Goal: Task Accomplishment & Management: Use online tool/utility

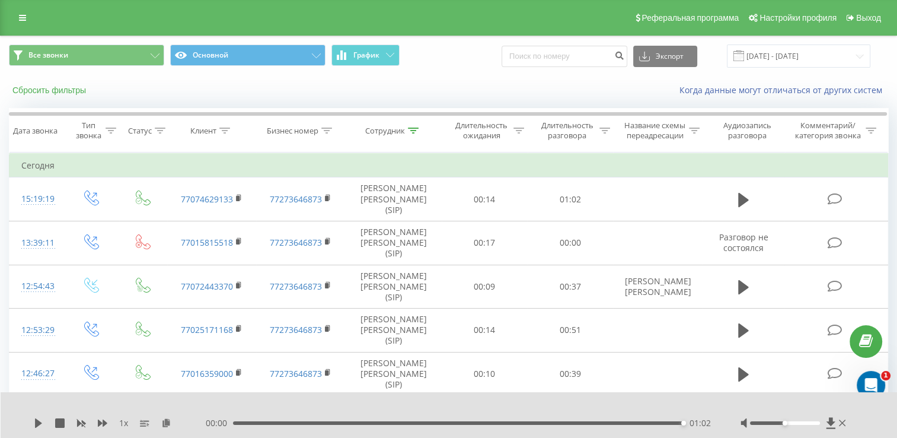
click at [66, 87] on button "Сбросить фильтры" at bounding box center [50, 90] width 83 height 11
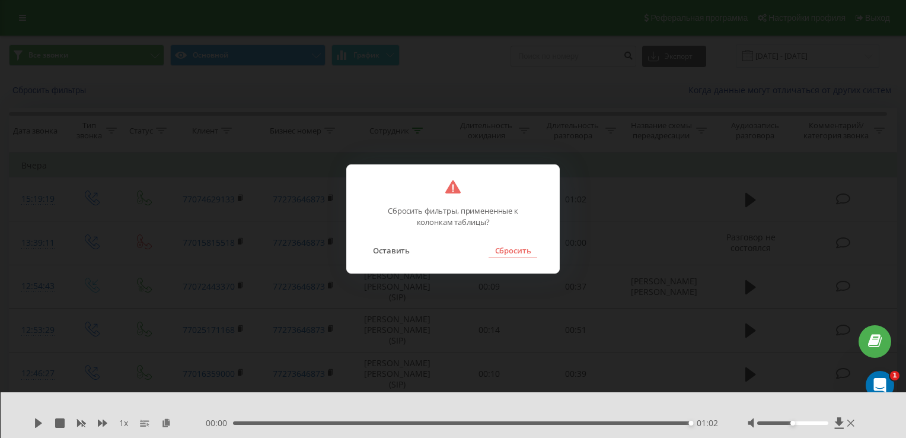
click at [522, 247] on button "Сбросить" at bounding box center [513, 249] width 48 height 15
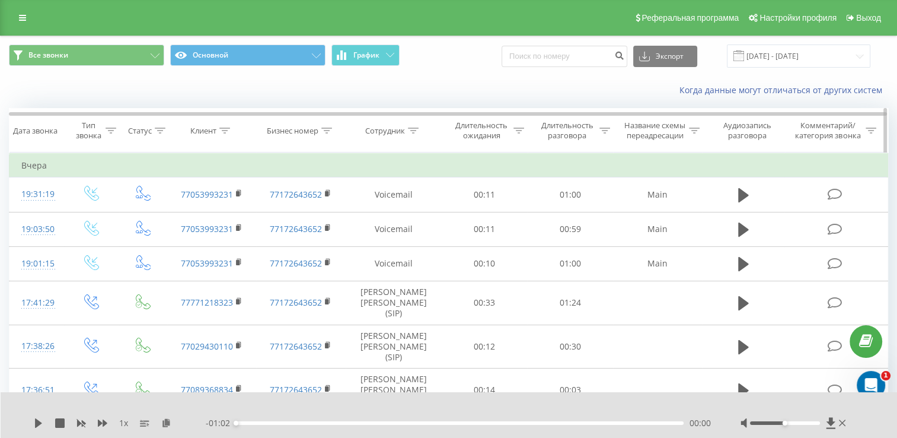
click at [411, 136] on div at bounding box center [413, 131] width 11 height 10
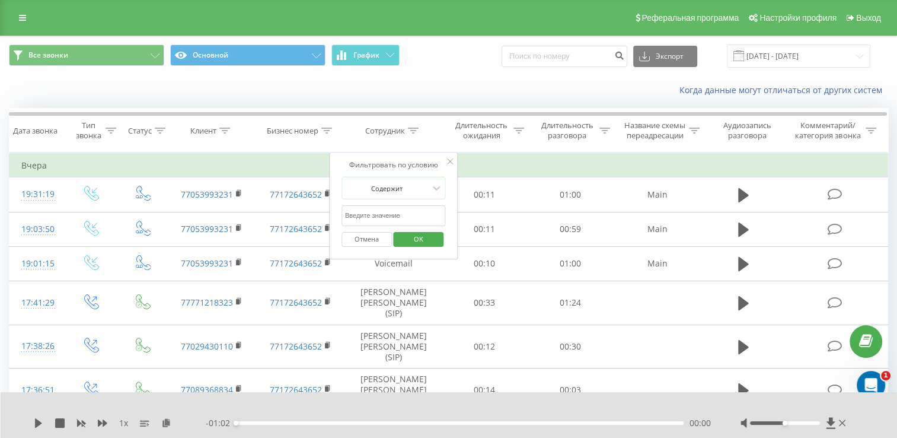
click at [417, 226] on input "text" at bounding box center [393, 215] width 104 height 21
type input "кононенко"
click at [402, 247] on button "OK" at bounding box center [419, 239] width 50 height 15
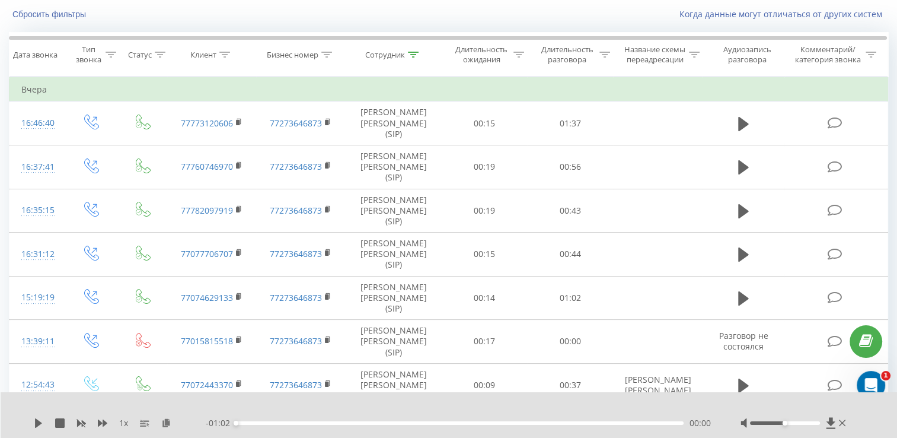
scroll to position [46, 0]
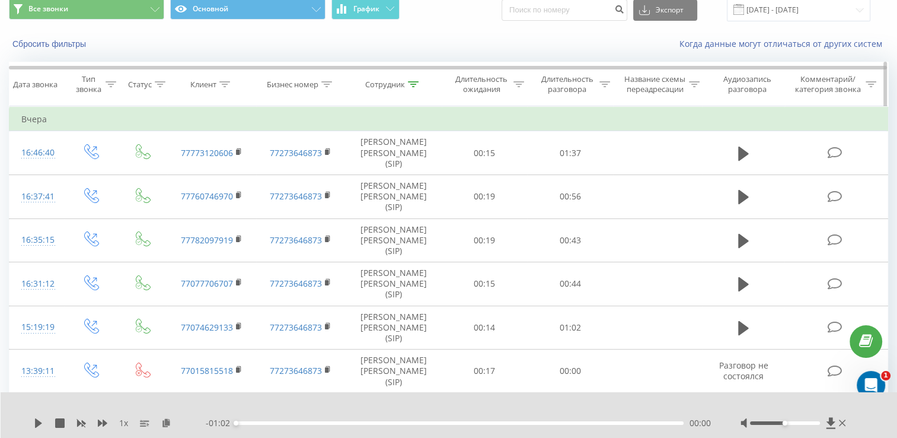
click at [161, 90] on div at bounding box center [160, 84] width 11 height 10
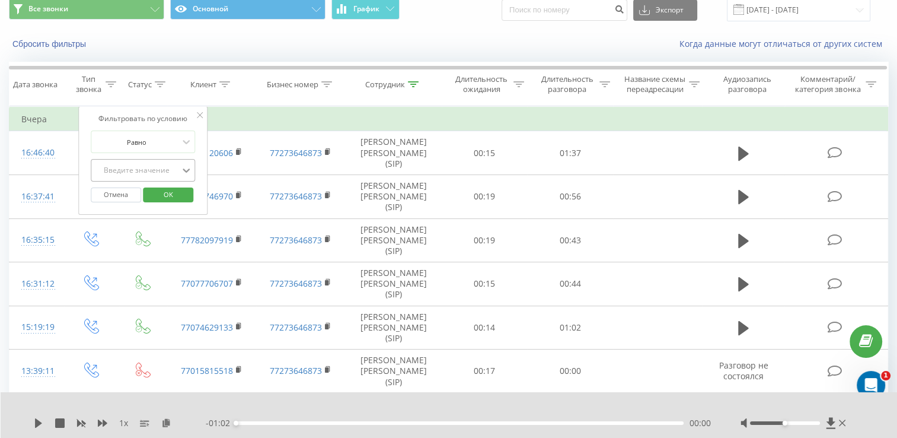
click at [185, 173] on icon at bounding box center [186, 170] width 7 height 4
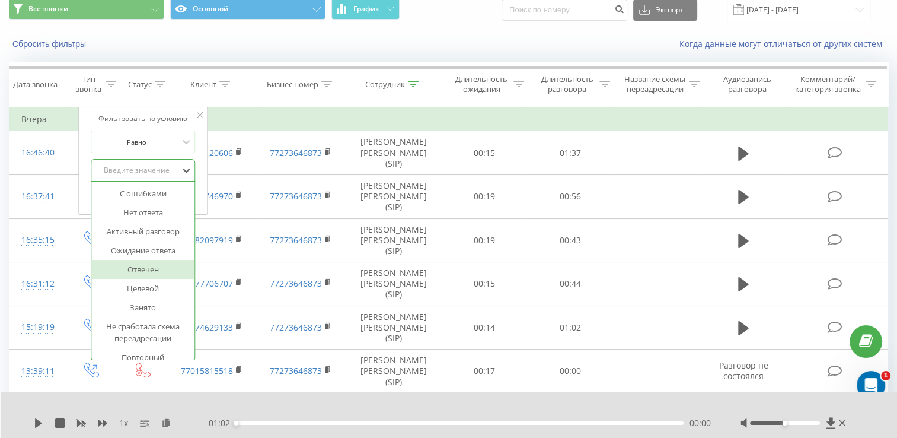
click at [158, 276] on div "Отвечен" at bounding box center [142, 269] width 103 height 19
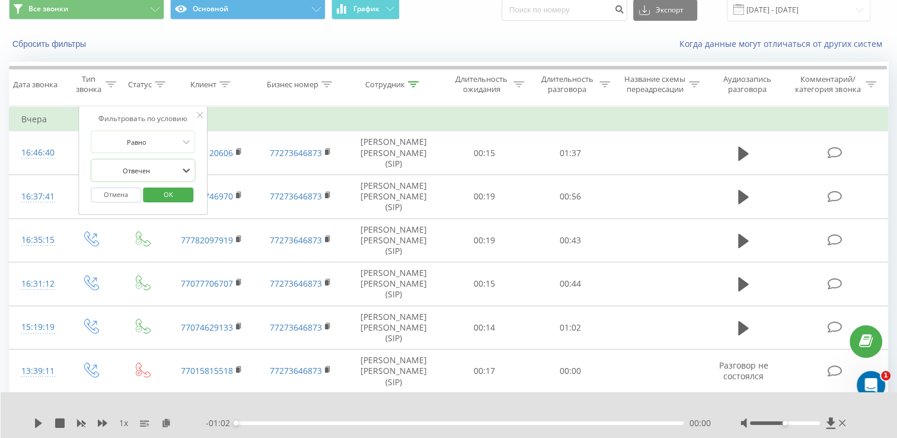
click at [164, 203] on span "OK" at bounding box center [168, 194] width 33 height 18
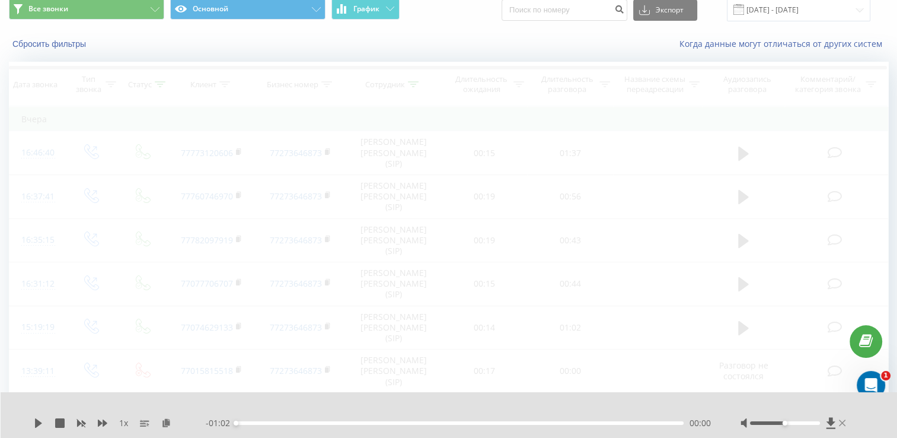
click at [842, 424] on icon at bounding box center [842, 422] width 7 height 9
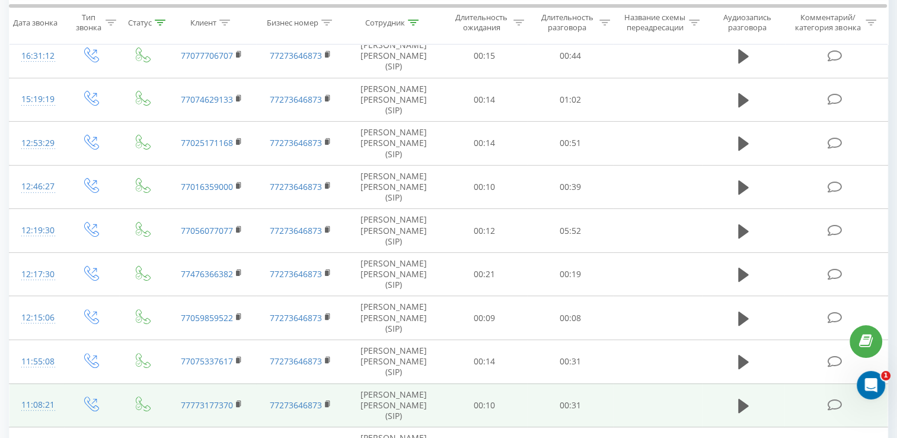
scroll to position [309, 0]
